Goal: Task Accomplishment & Management: Manage account settings

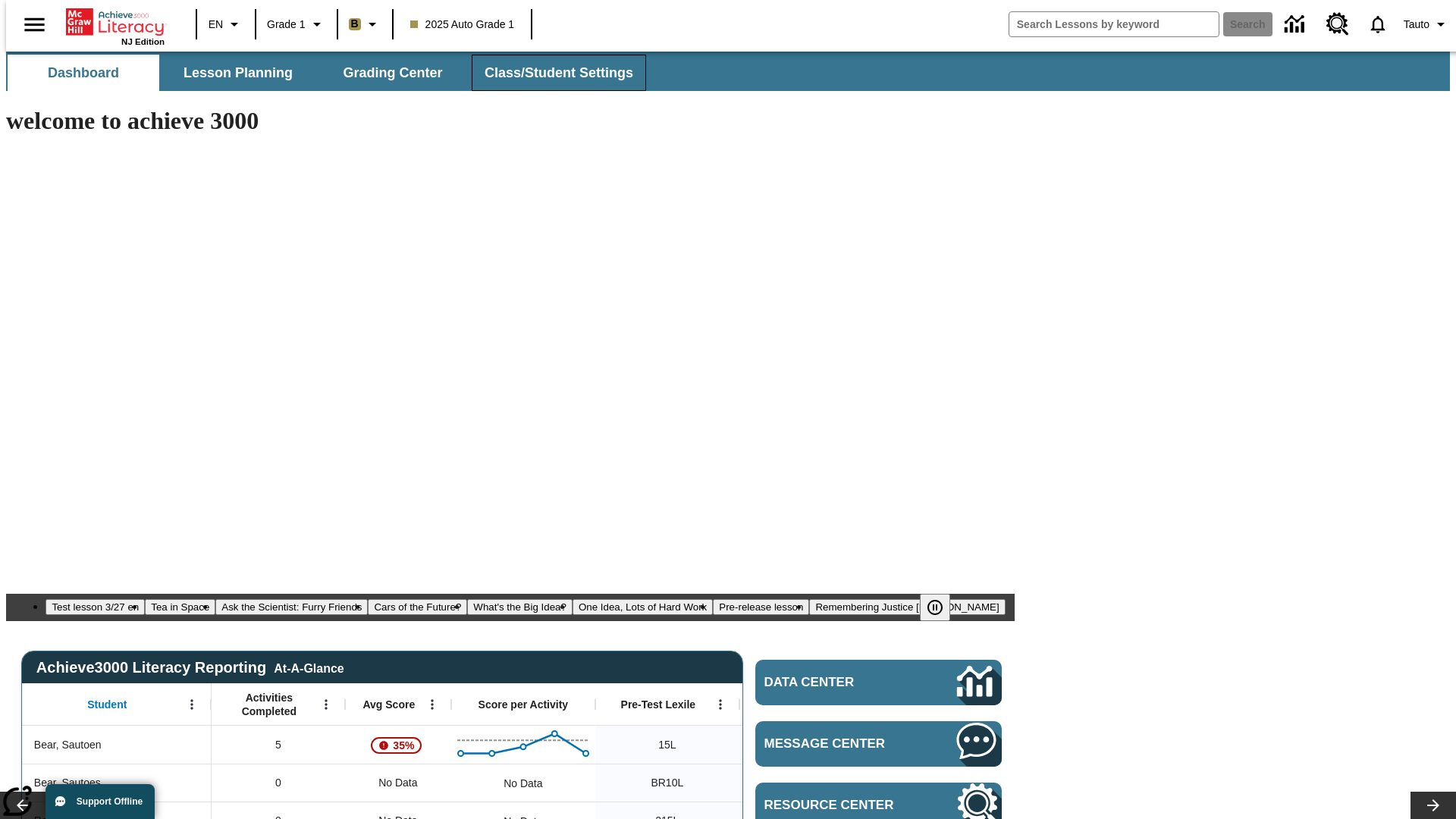
click at [551, 73] on span "Class/Student Settings" at bounding box center [559, 73] width 148 height 18
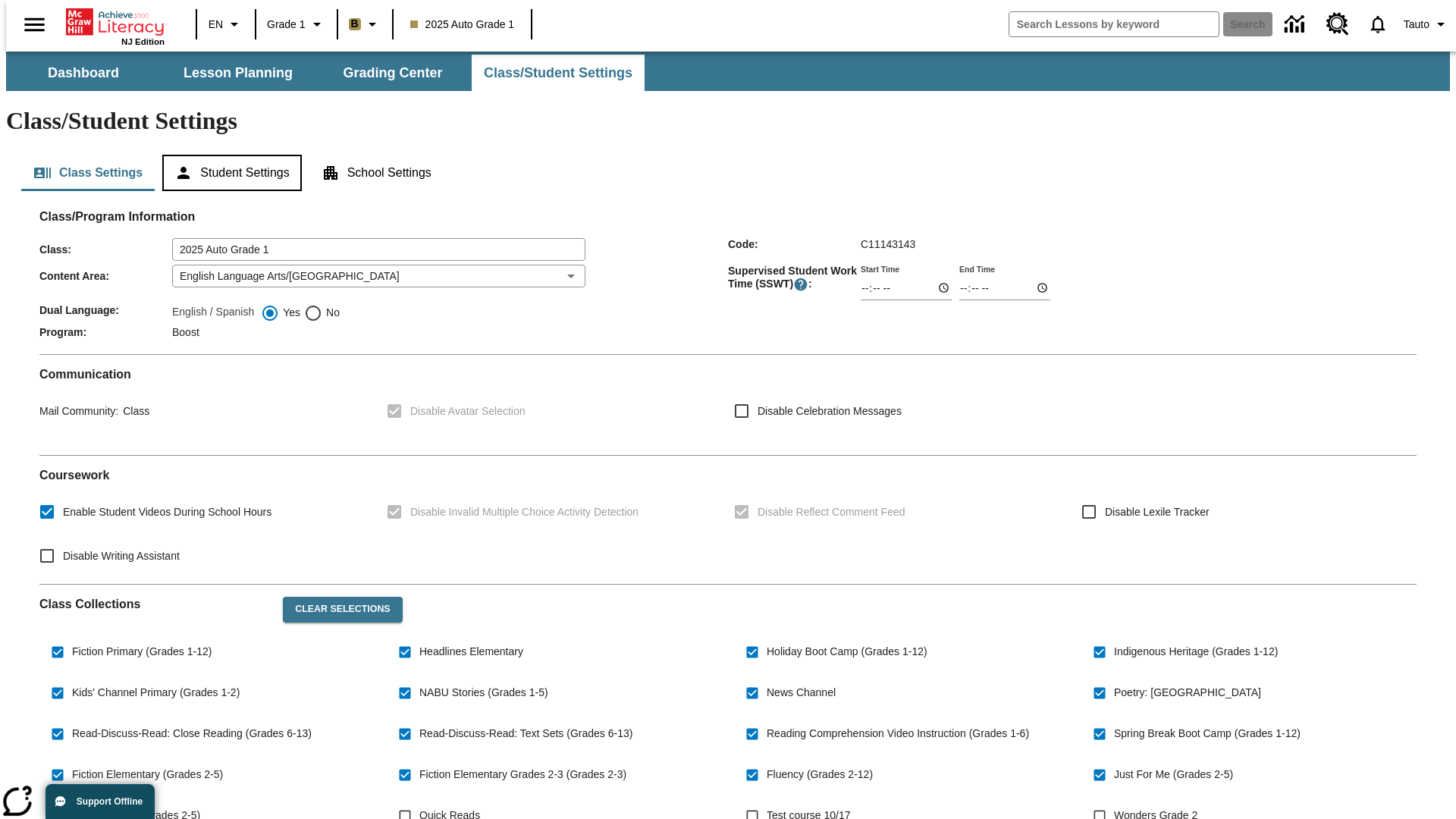
click at [228, 155] on button "Student Settings" at bounding box center [231, 173] width 139 height 36
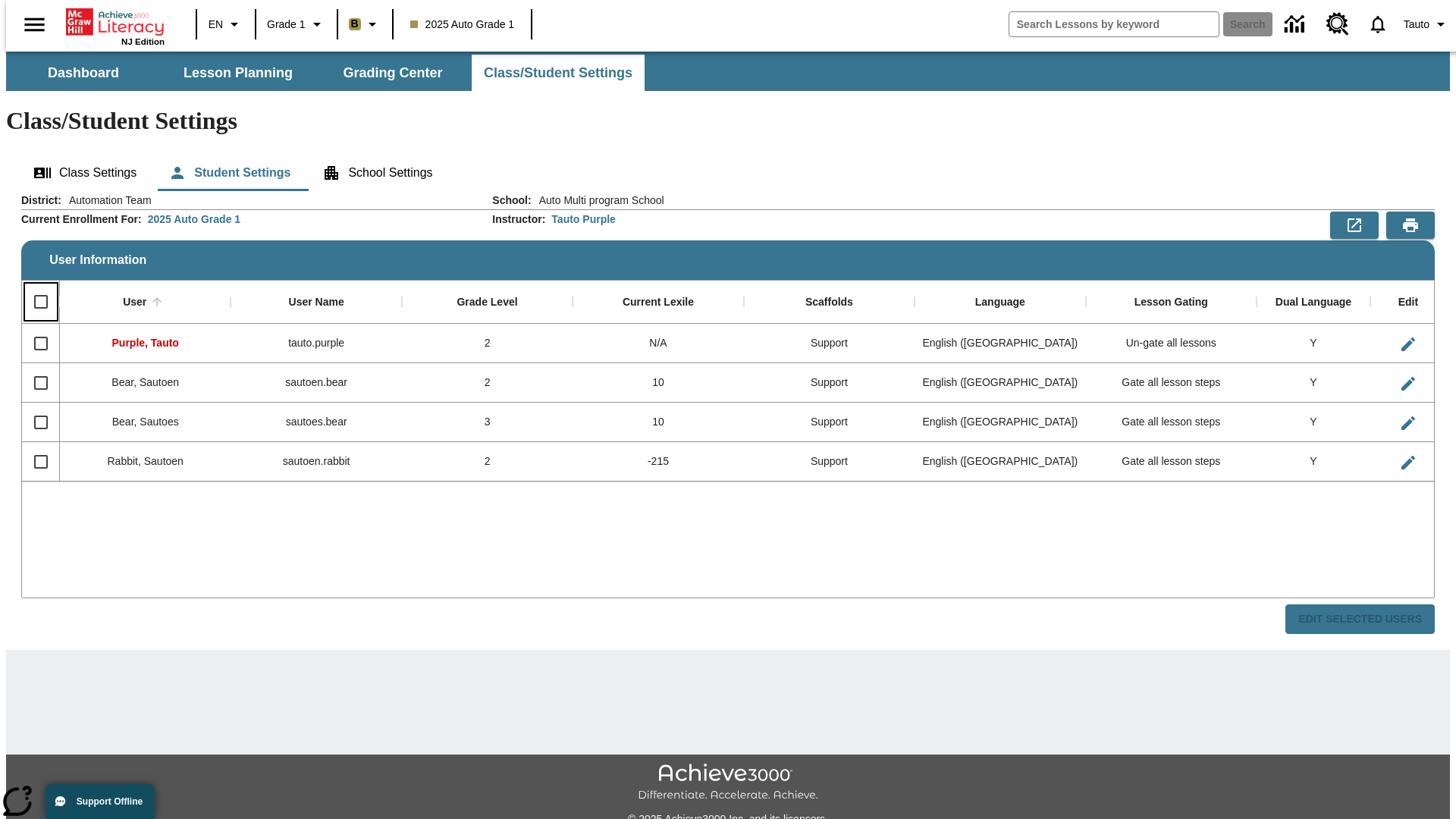
click at [34, 286] on input "Select all rows" at bounding box center [40, 301] width 31 height 31
checkbox input "true"
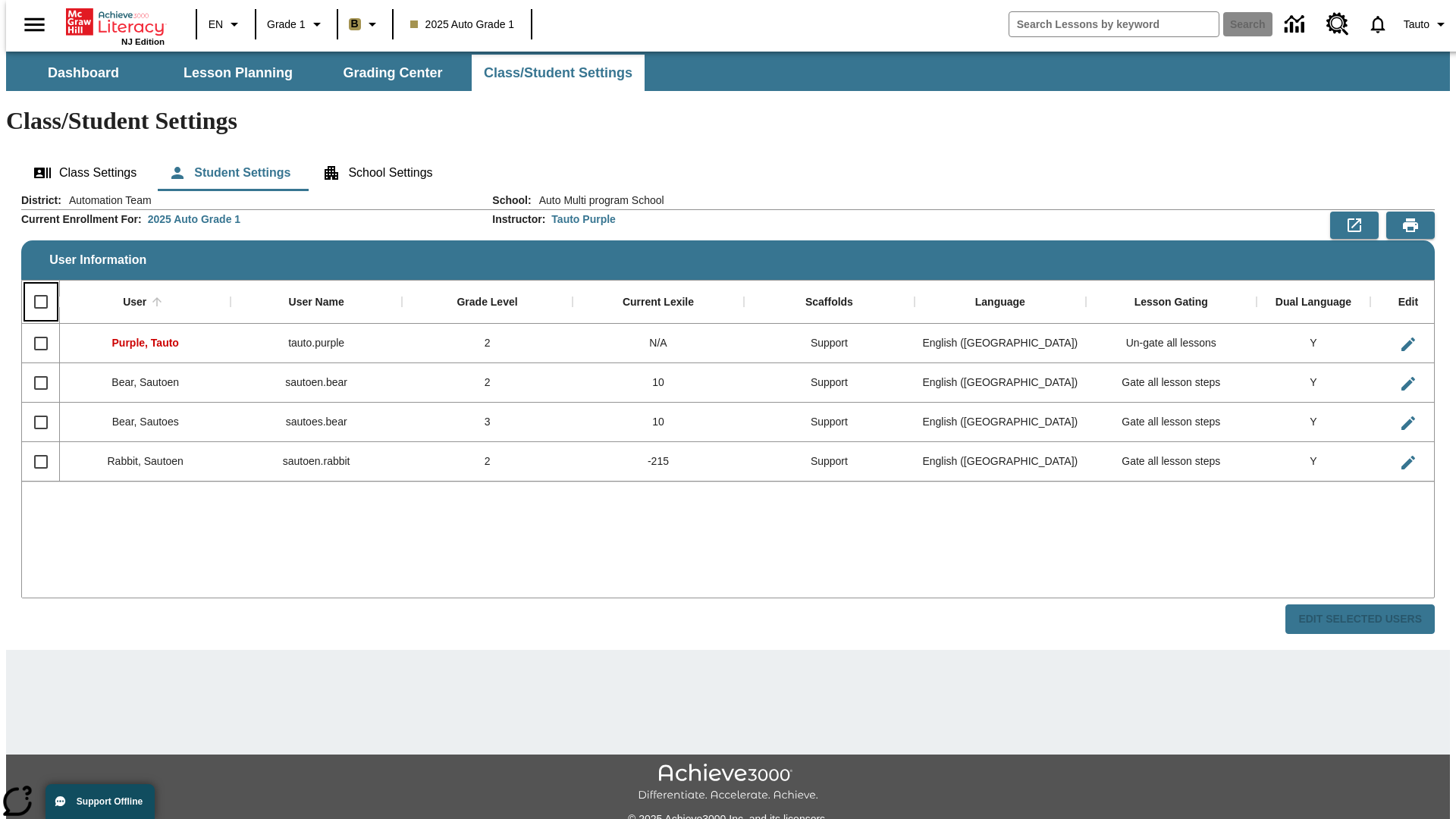
checkbox input "true"
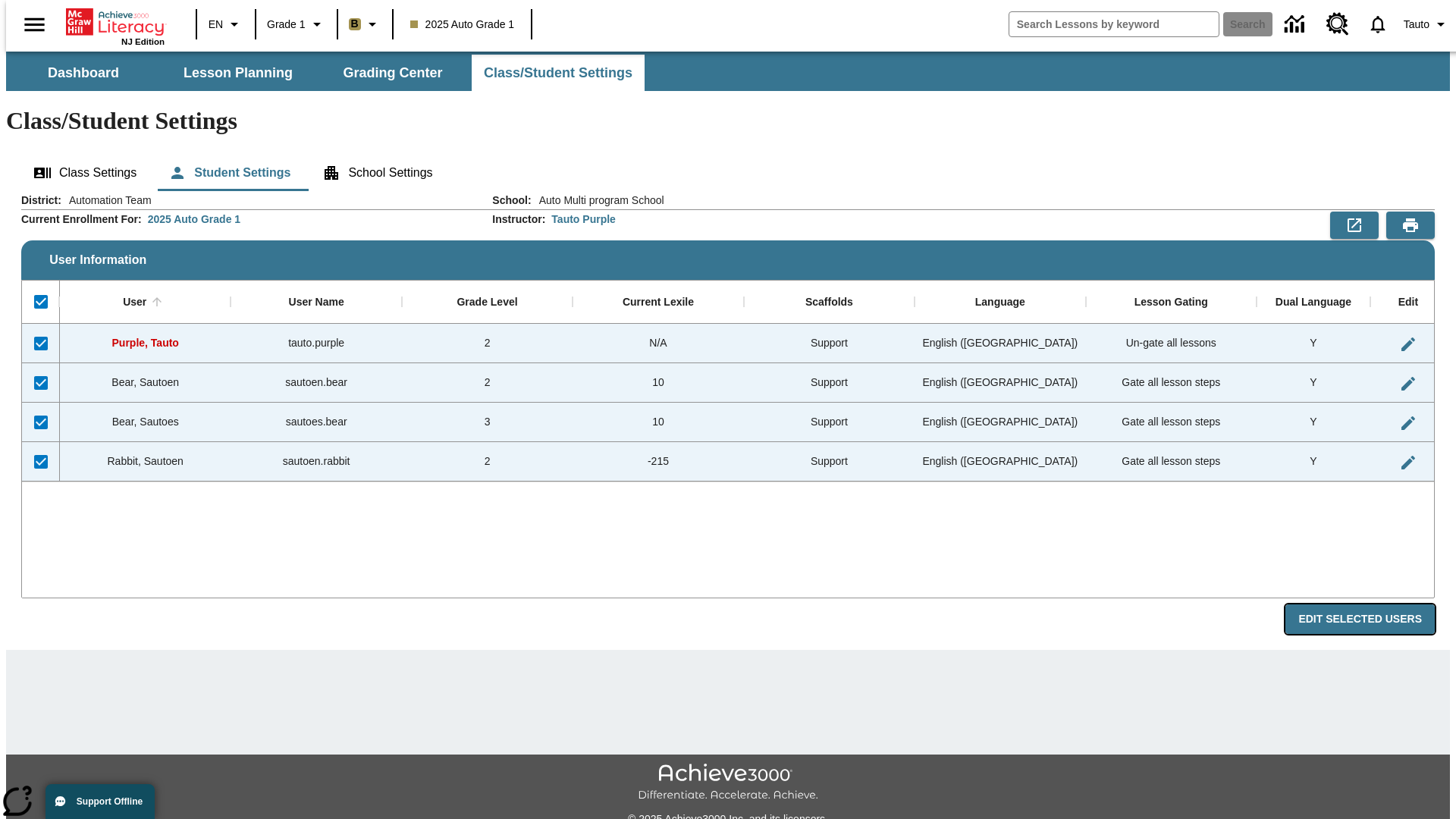
click at [1371, 605] on button "Edit Selected Users" at bounding box center [1359, 619] width 149 height 30
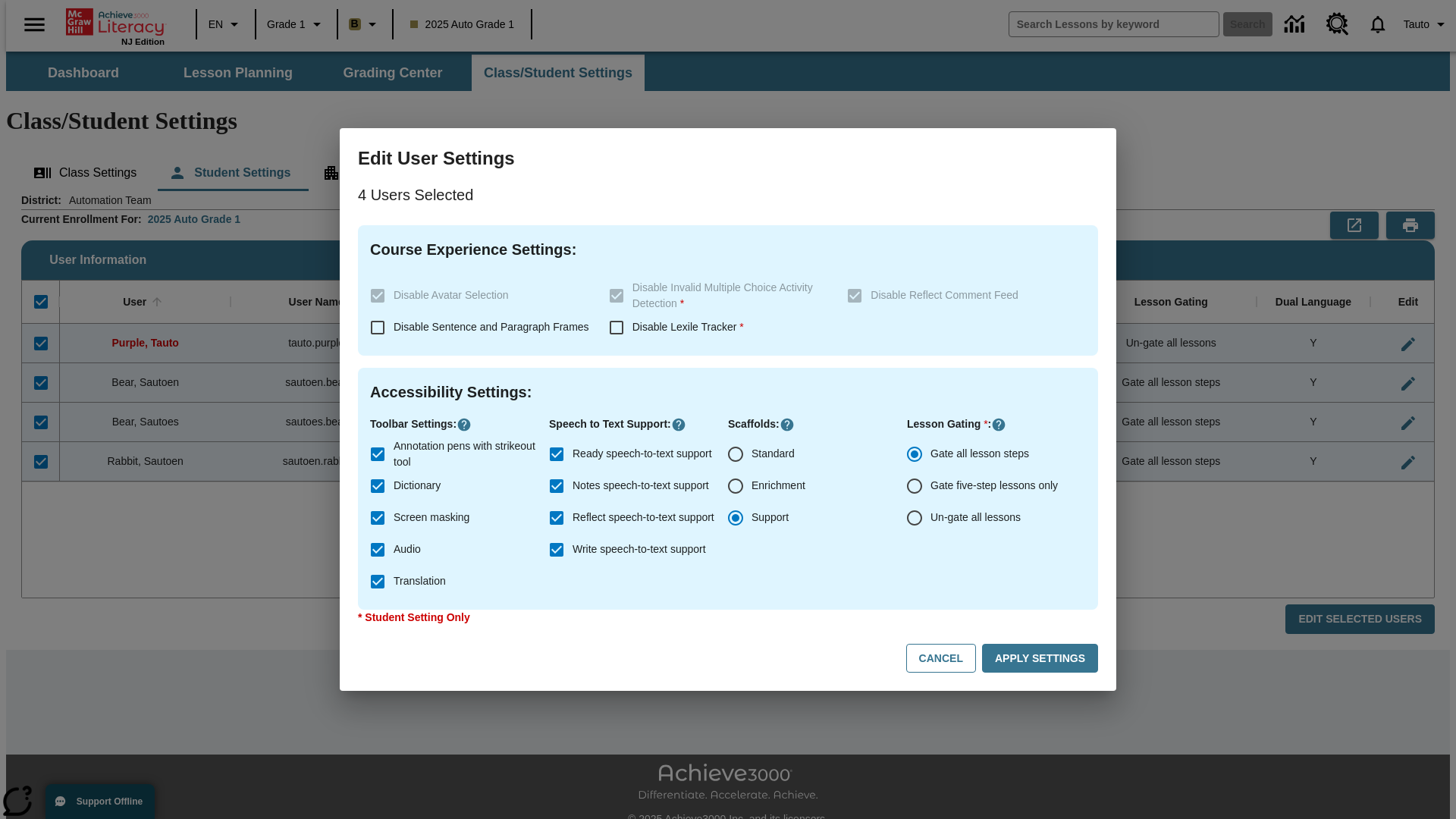
click at [735, 486] on input "Enrichment" at bounding box center [734, 485] width 31 height 31
radio input "true"
click at [948, 658] on button "Cancel" at bounding box center [941, 658] width 70 height 30
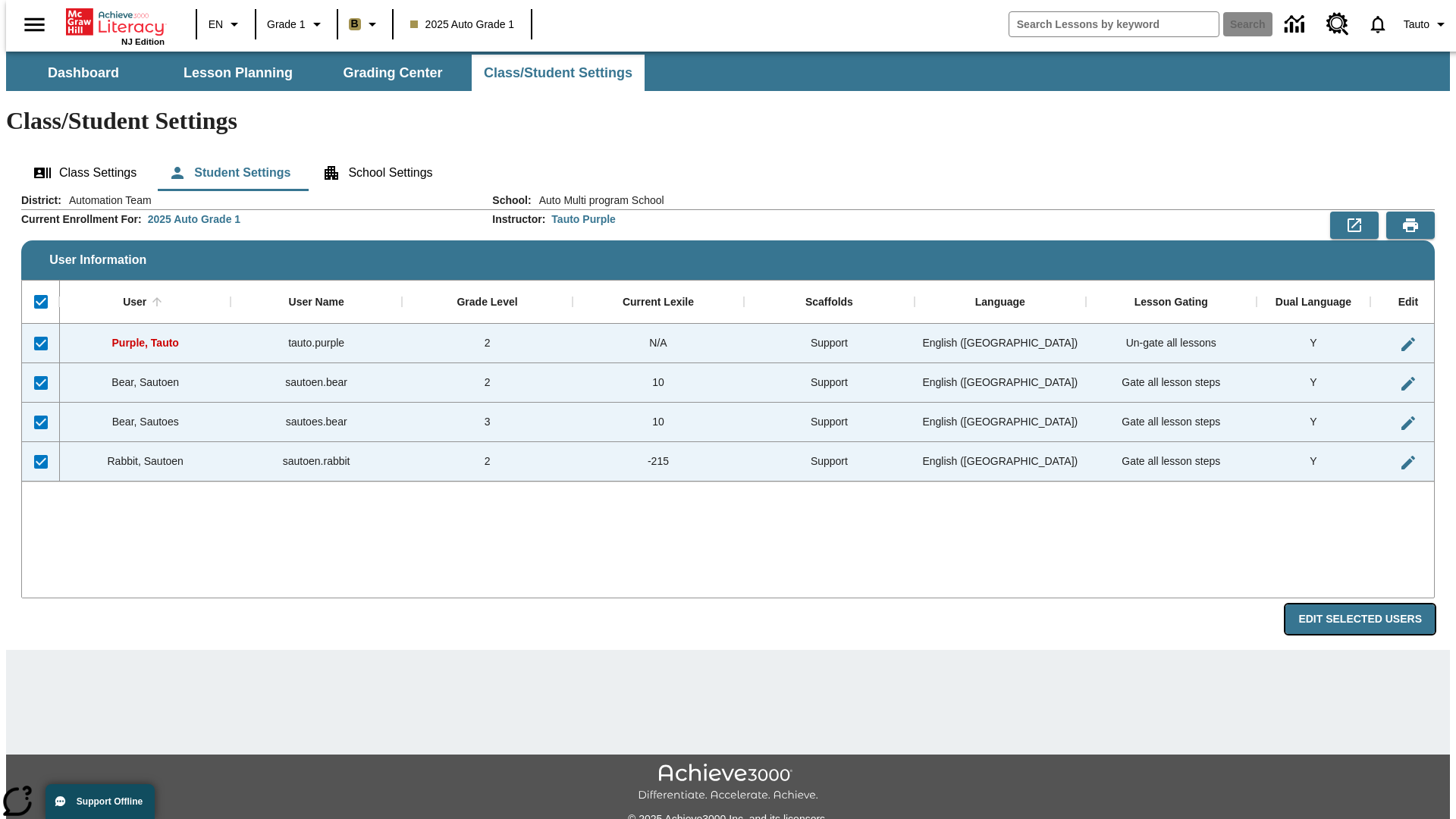
click at [1371, 605] on button "Edit Selected Users" at bounding box center [1359, 619] width 149 height 30
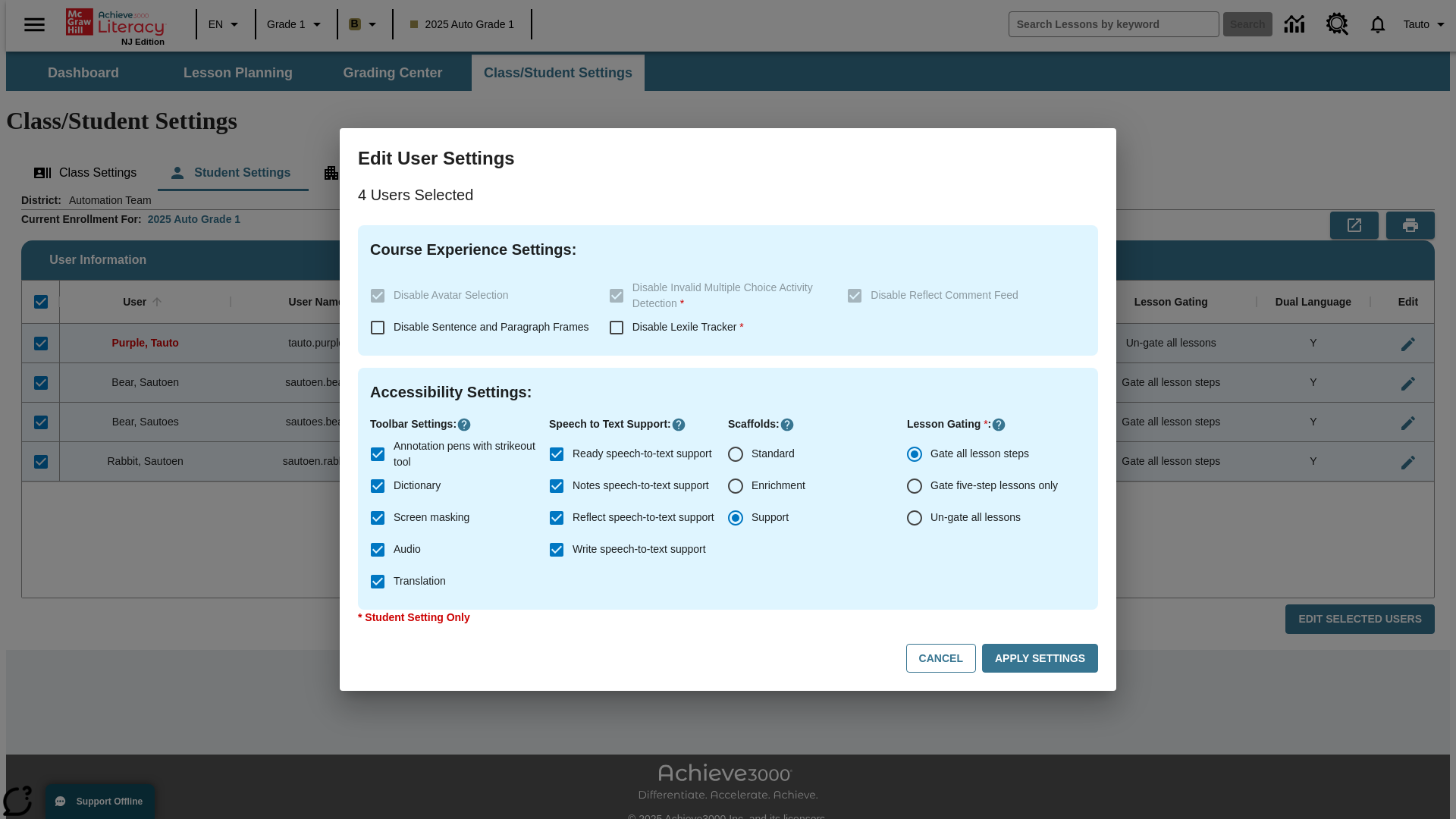
click at [735, 486] on input "Enrichment" at bounding box center [734, 485] width 31 height 31
radio input "true"
click at [1042, 658] on button "Apply Settings" at bounding box center [1040, 658] width 116 height 30
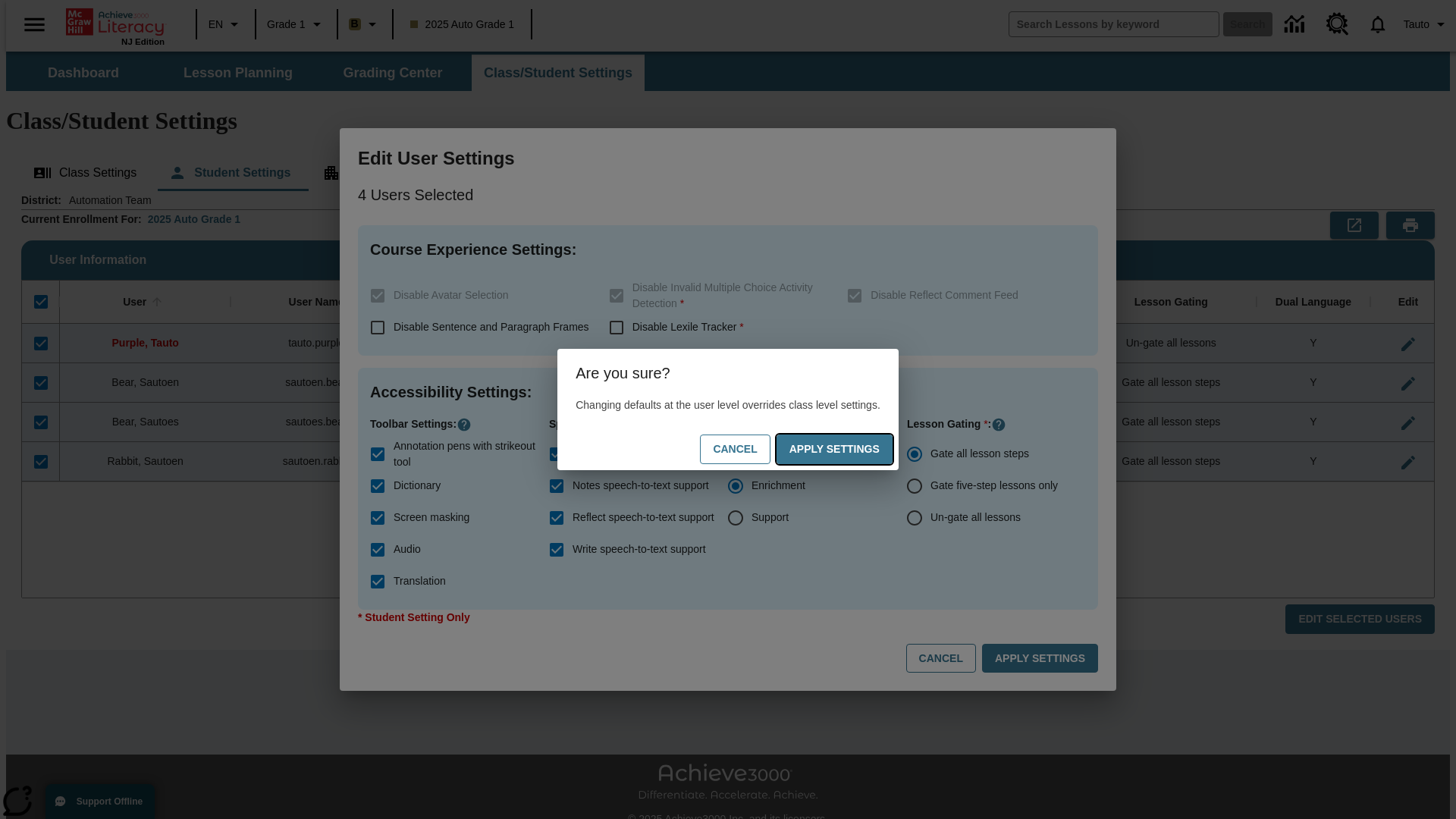
click at [849, 449] on button "Apply Settings" at bounding box center [834, 449] width 116 height 30
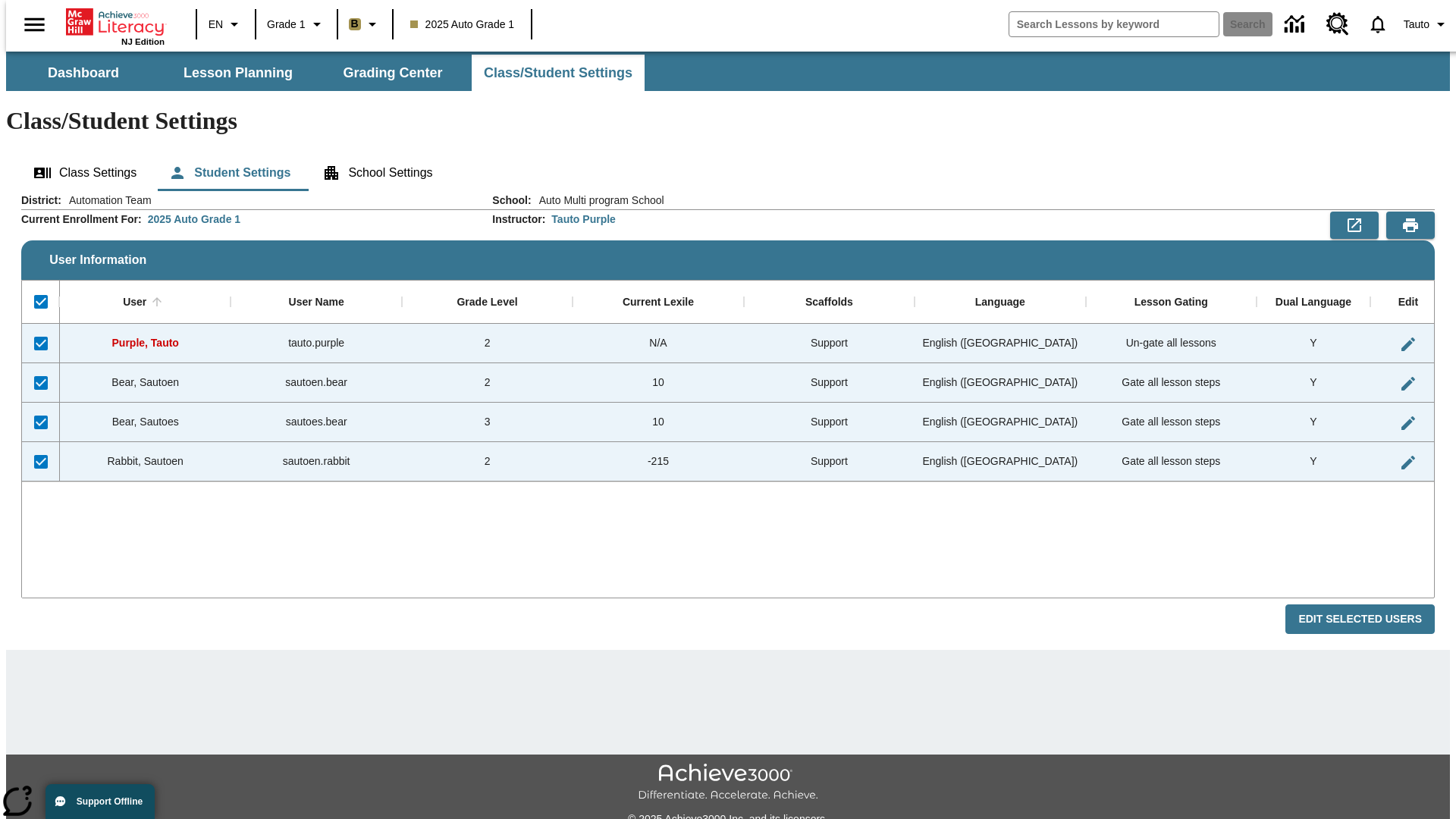
checkbox input "false"
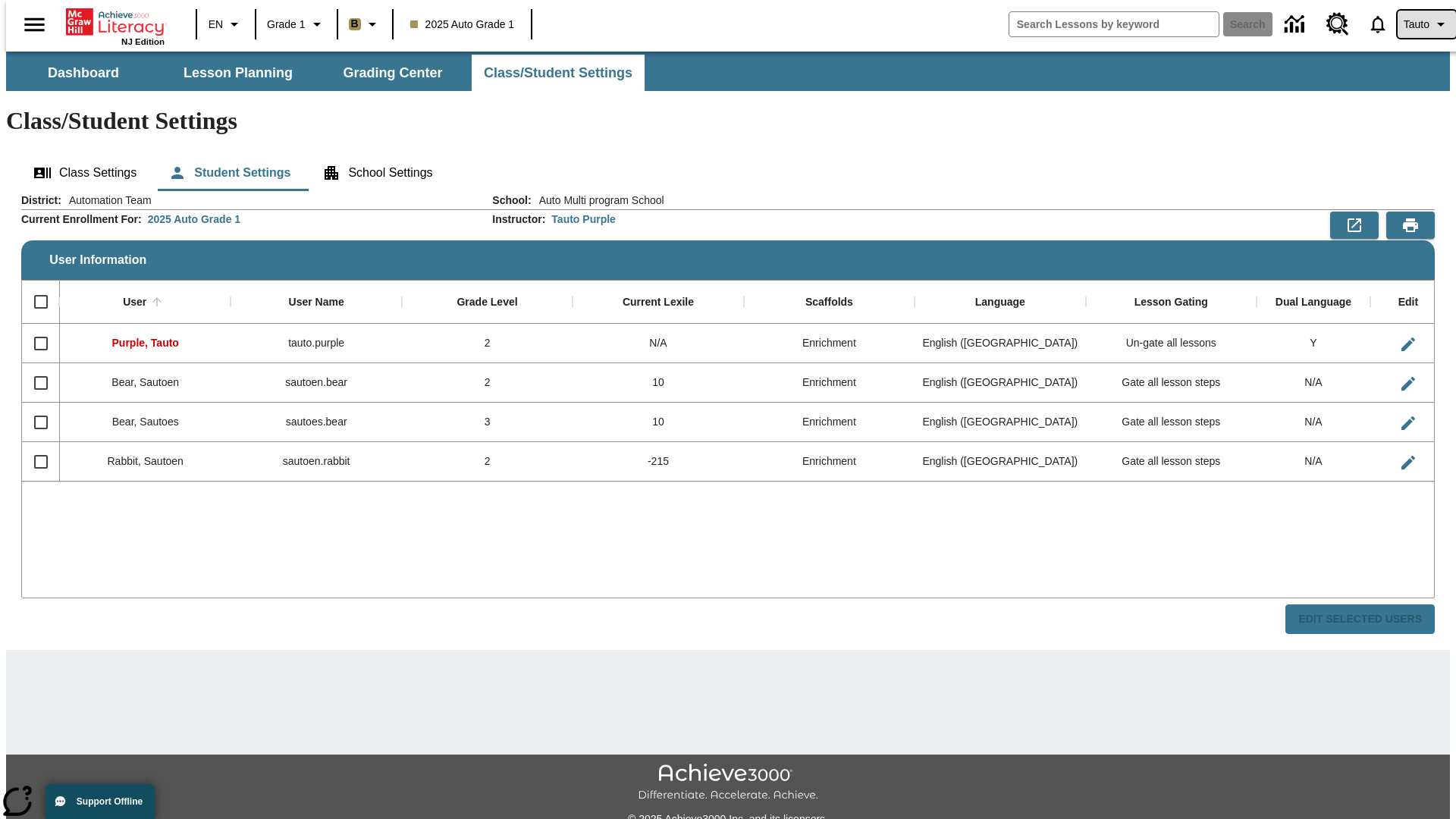
click at [1419, 24] on span "Tauto" at bounding box center [1416, 25] width 26 height 16
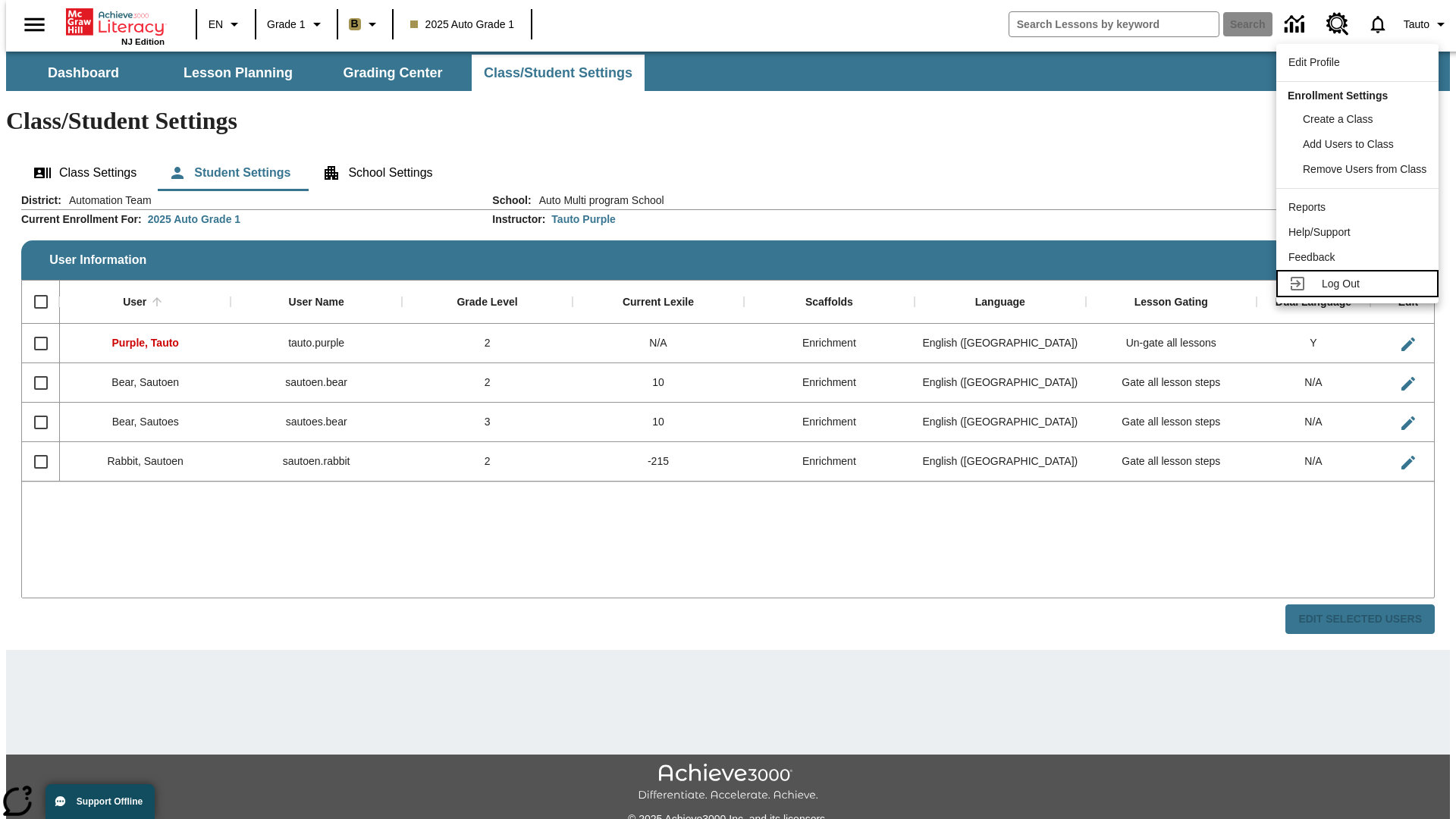
click at [1359, 284] on span "Log Out" at bounding box center [1340, 283] width 38 height 12
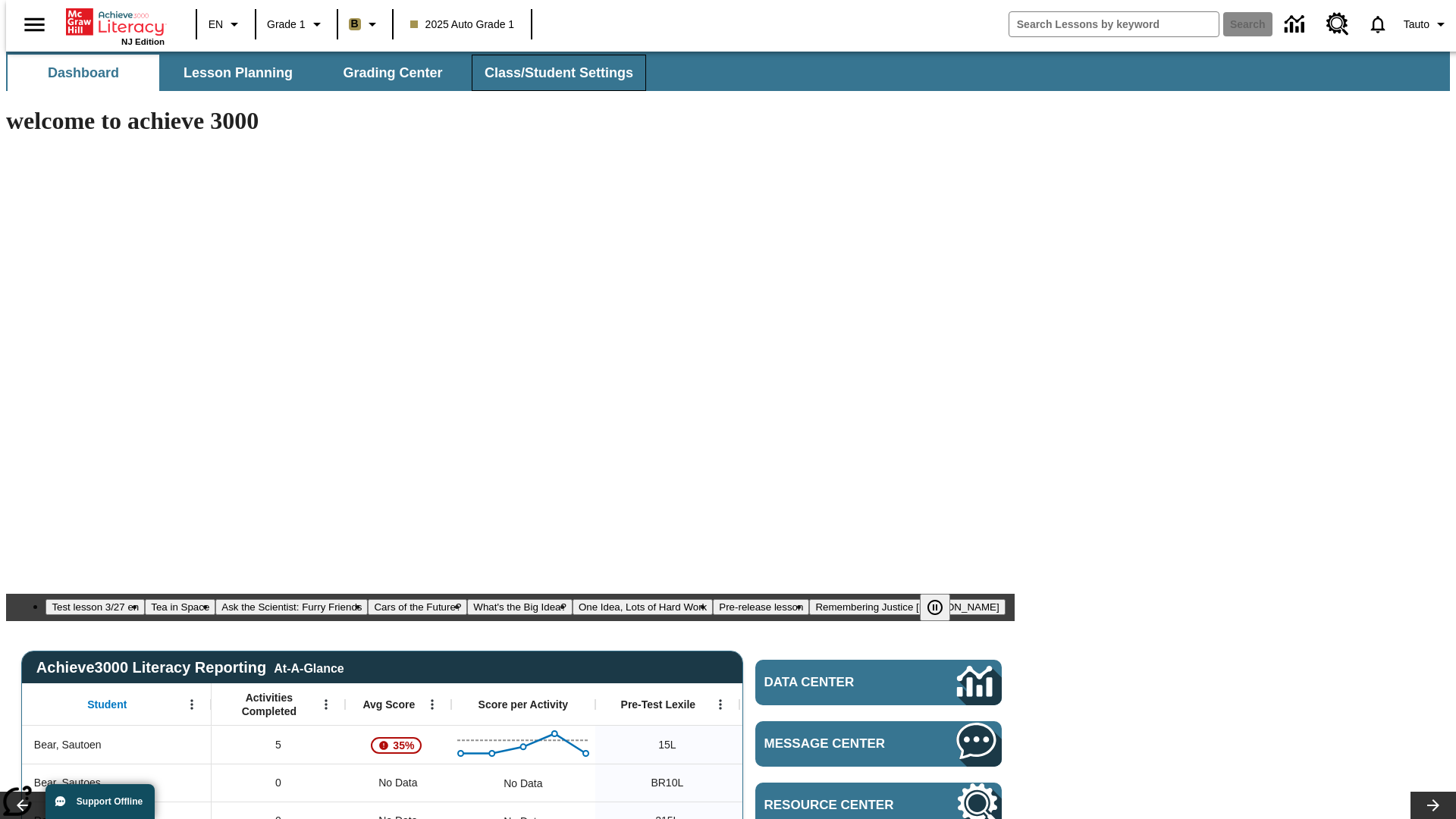
click at [551, 73] on span "Class/Student Settings" at bounding box center [559, 73] width 148 height 18
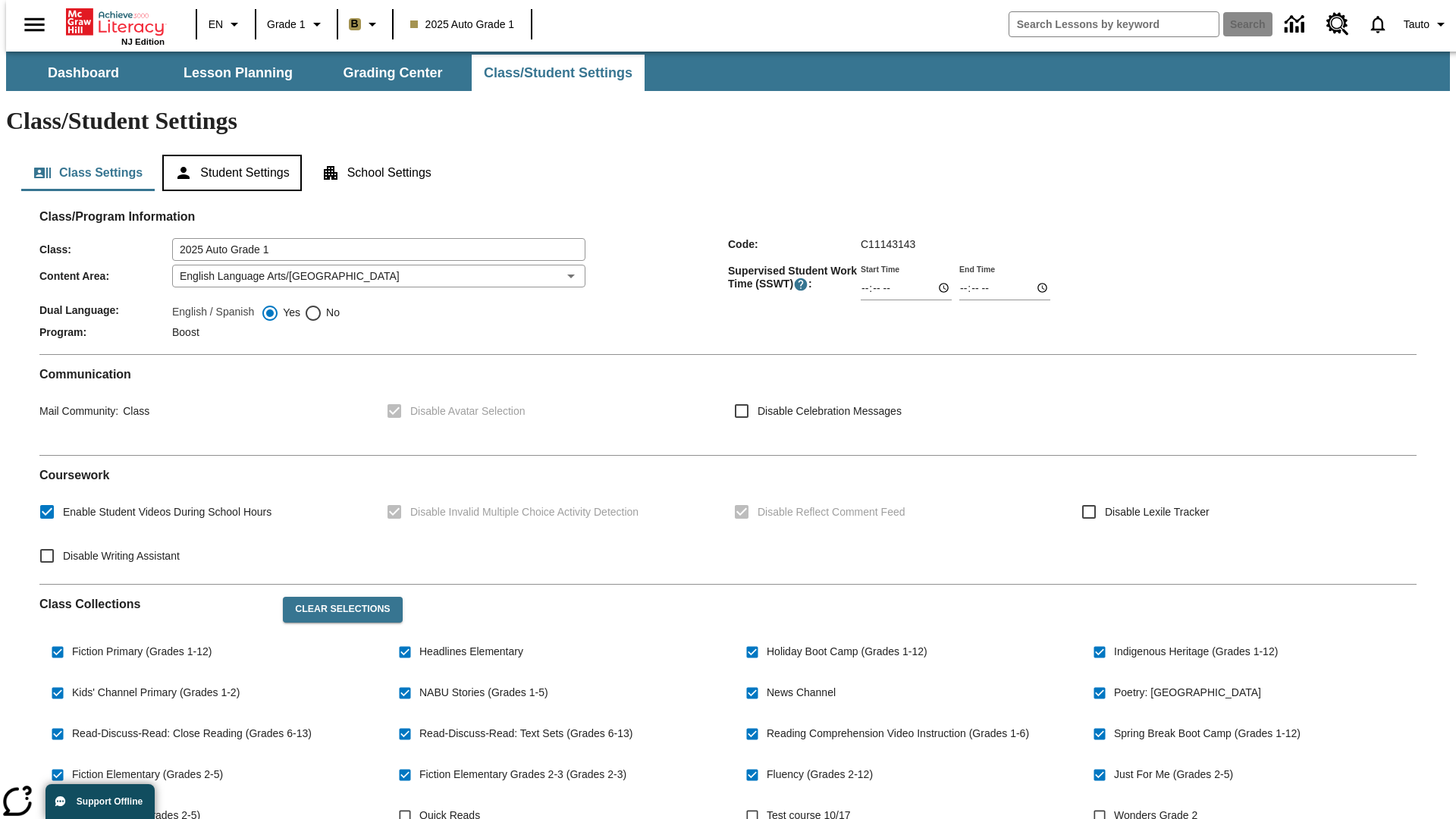
click at [228, 155] on button "Student Settings" at bounding box center [231, 173] width 139 height 36
